Goal: Task Accomplishment & Management: Use online tool/utility

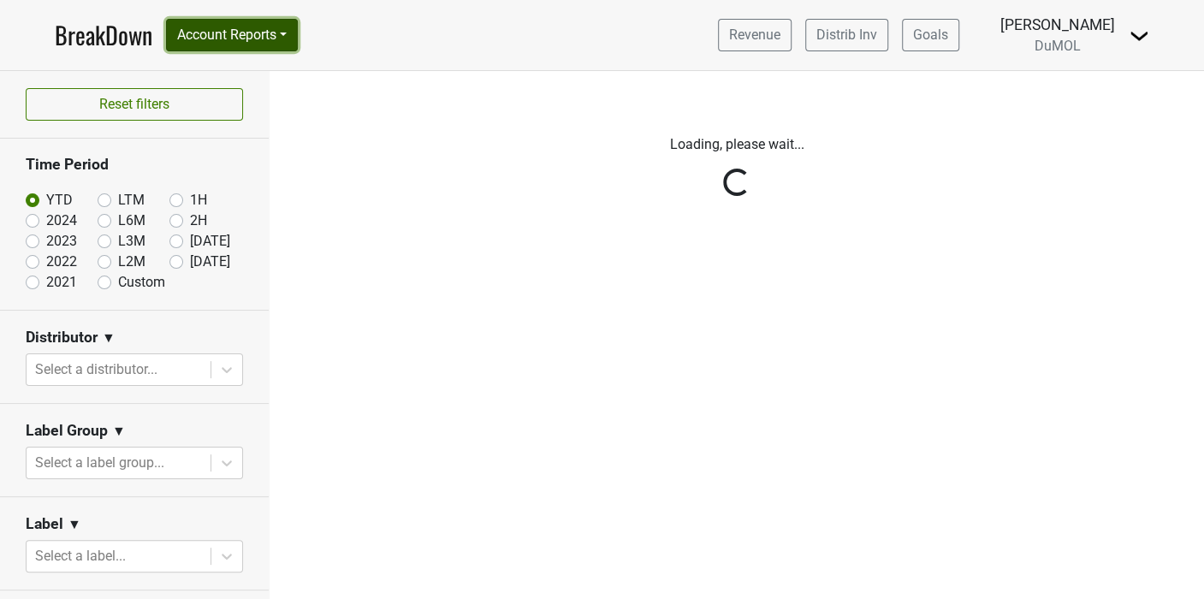
click at [294, 35] on button "Account Reports" at bounding box center [232, 35] width 132 height 33
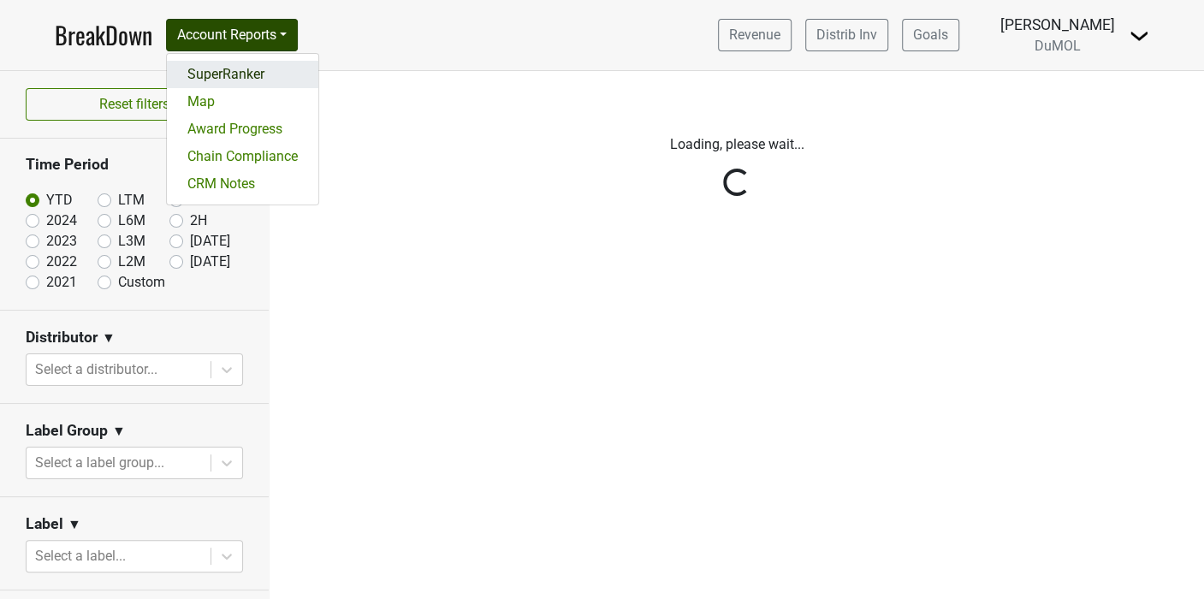
click at [248, 75] on link "SuperRanker" at bounding box center [243, 74] width 152 height 27
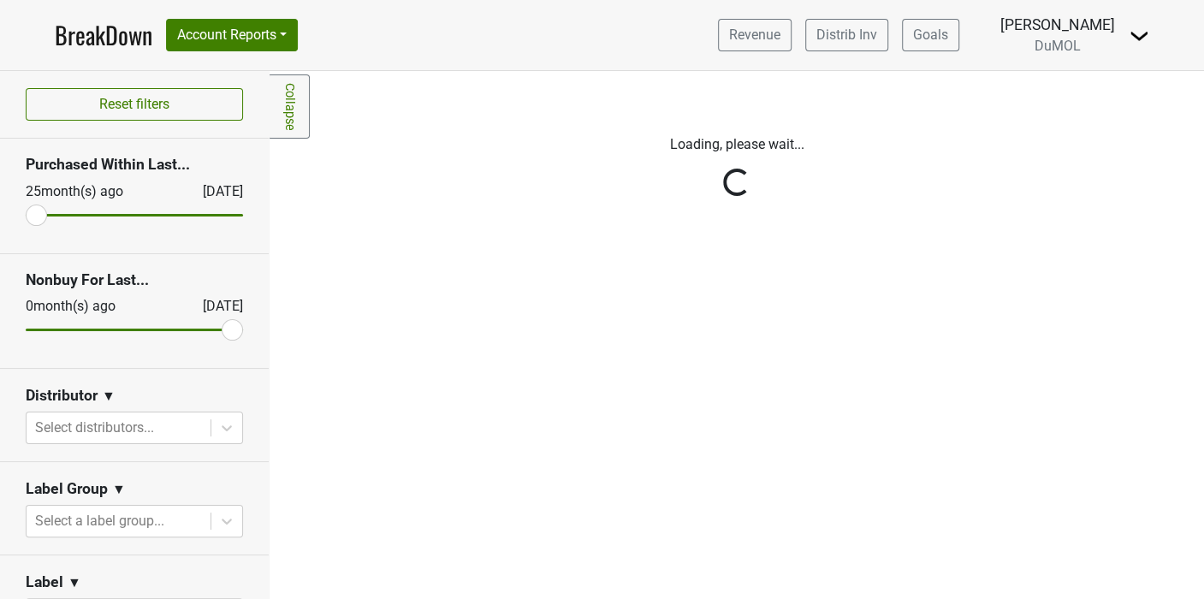
click at [208, 326] on div "Reset filters Purchased Within Last... [DATE] [DATE] Nonbuy For Last... [DATE] …" at bounding box center [135, 335] width 270 height 528
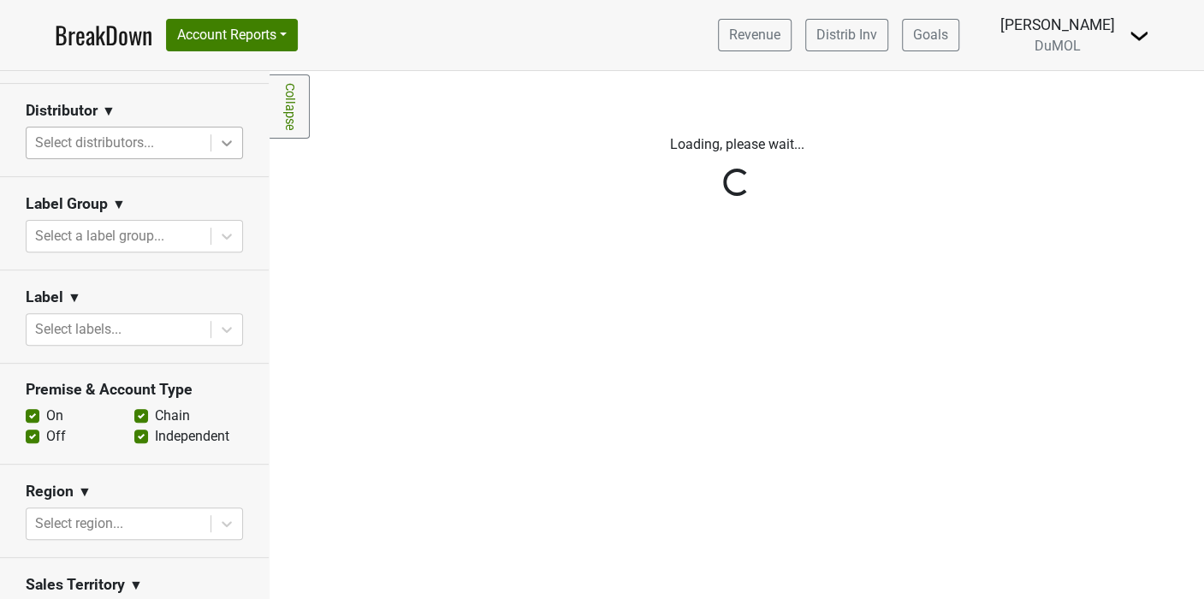
click at [222, 140] on icon at bounding box center [227, 143] width 10 height 6
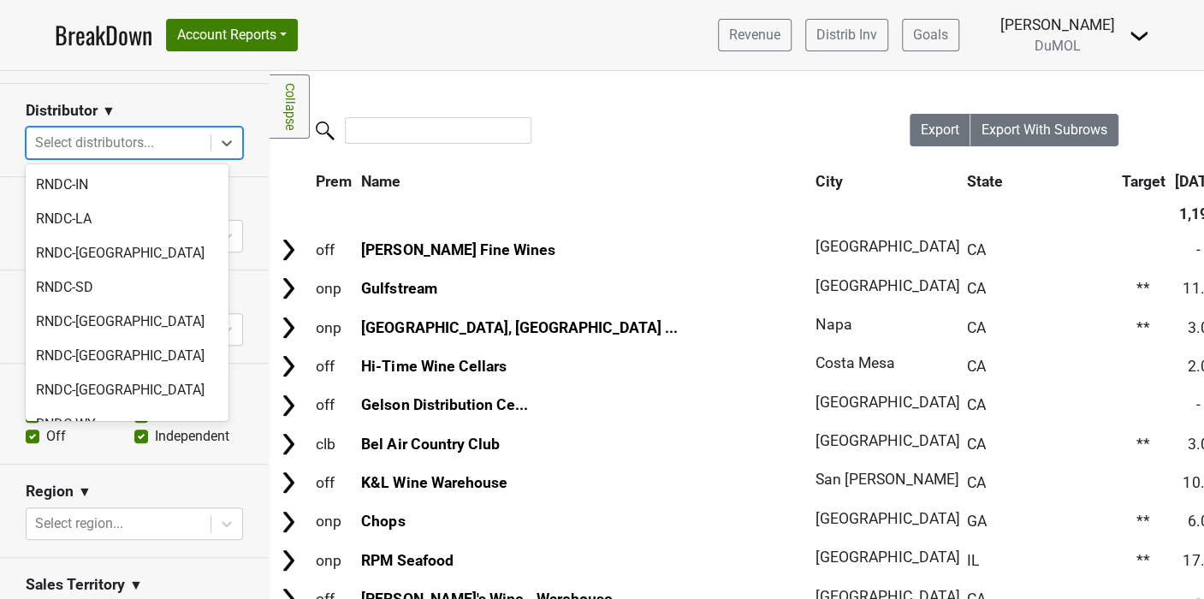
scroll to position [1769, 0]
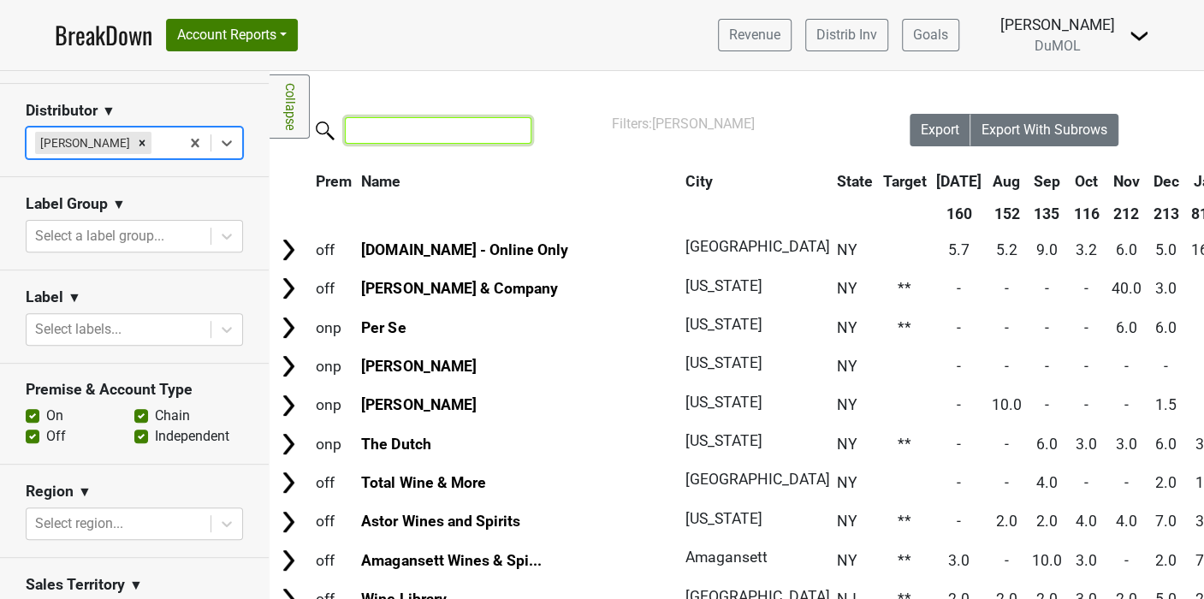
click at [378, 121] on input "search" at bounding box center [438, 130] width 187 height 27
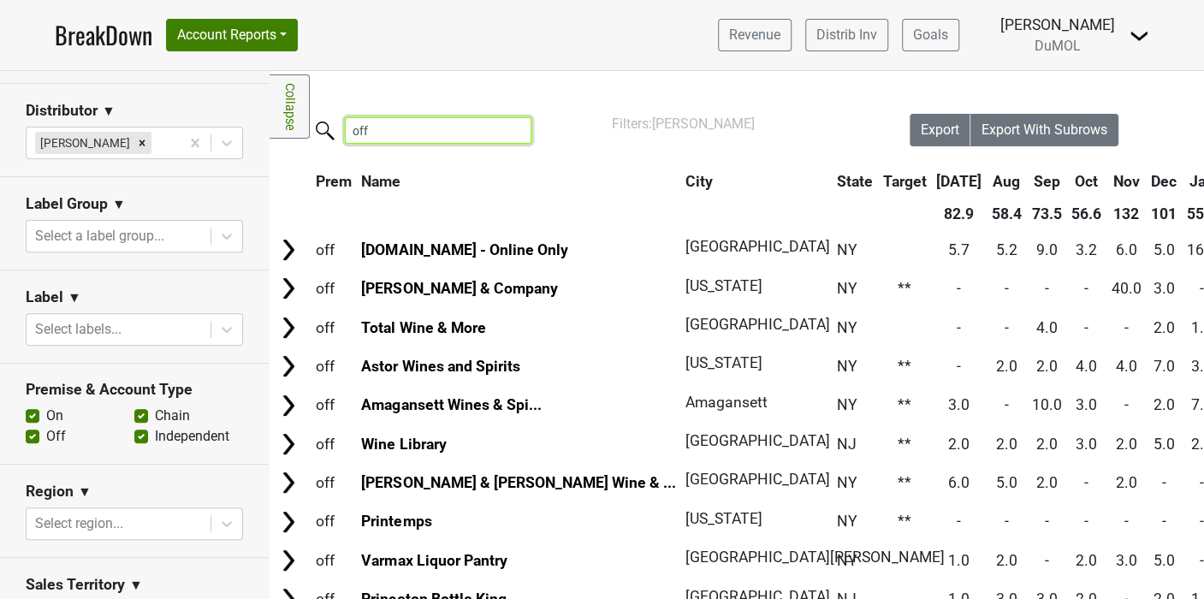
scroll to position [9, 0]
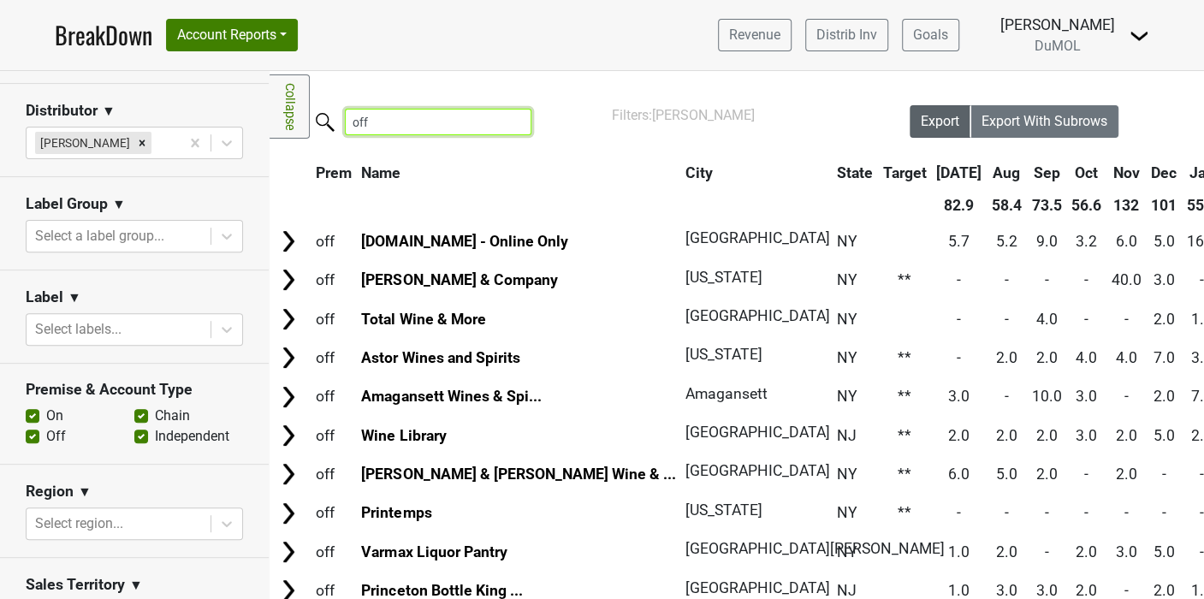
type input "off"
click at [921, 123] on span "Export" at bounding box center [940, 121] width 39 height 16
